Goal: Task Accomplishment & Management: Manage account settings

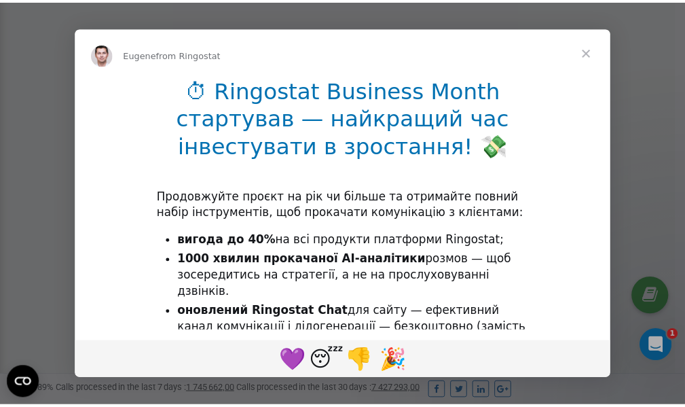
scroll to position [408, 0]
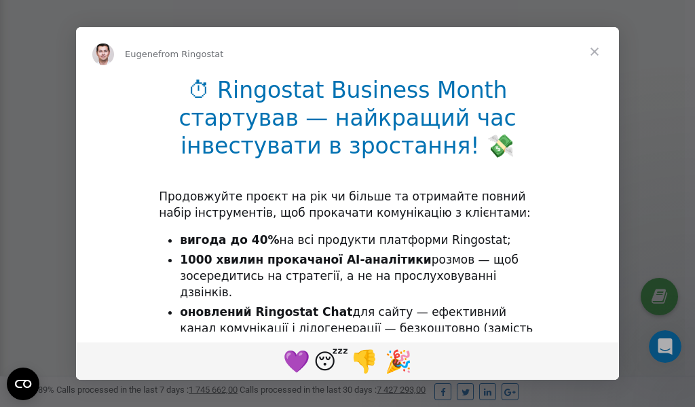
click at [598, 53] on span "Close" at bounding box center [594, 51] width 49 height 49
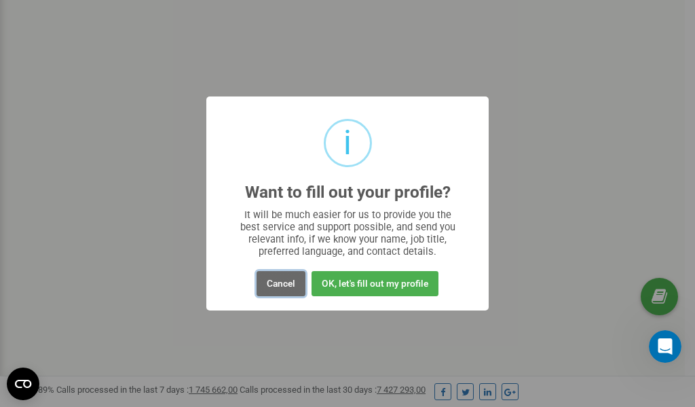
click at [276, 285] on button "Cancel" at bounding box center [281, 283] width 49 height 25
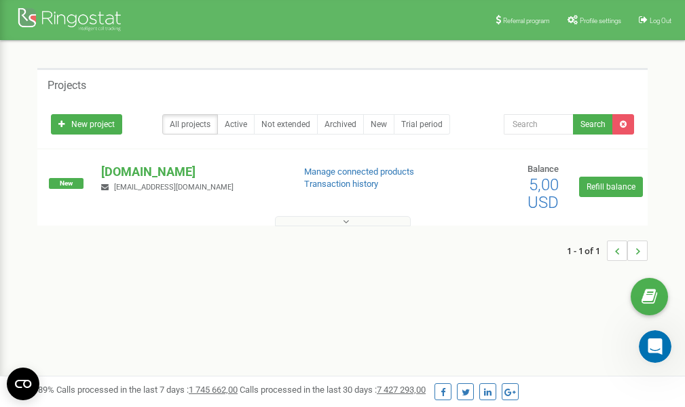
scroll to position [0, 0]
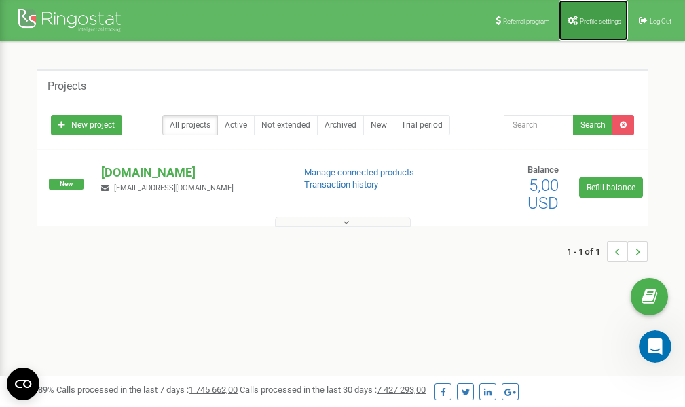
click at [587, 21] on span "Profile settings" at bounding box center [600, 21] width 41 height 7
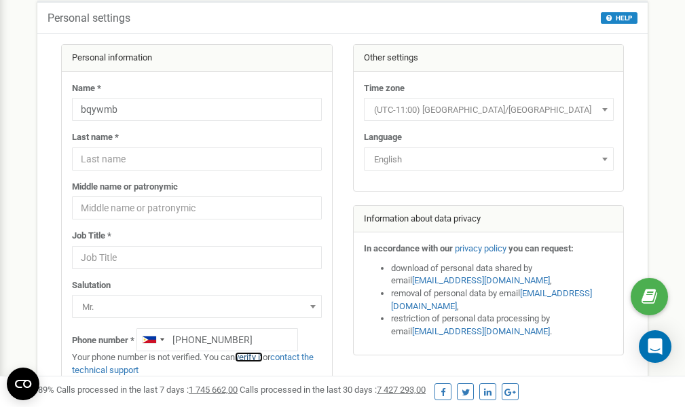
click at [252, 356] on link "verify it" at bounding box center [249, 357] width 28 height 10
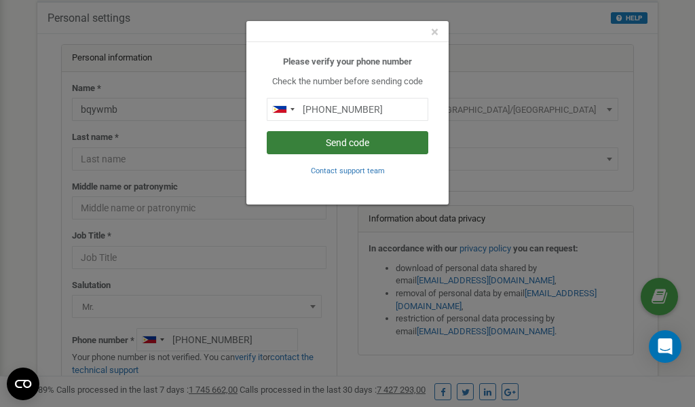
click at [348, 143] on button "Send code" at bounding box center [348, 142] width 162 height 23
